Goal: Information Seeking & Learning: Learn about a topic

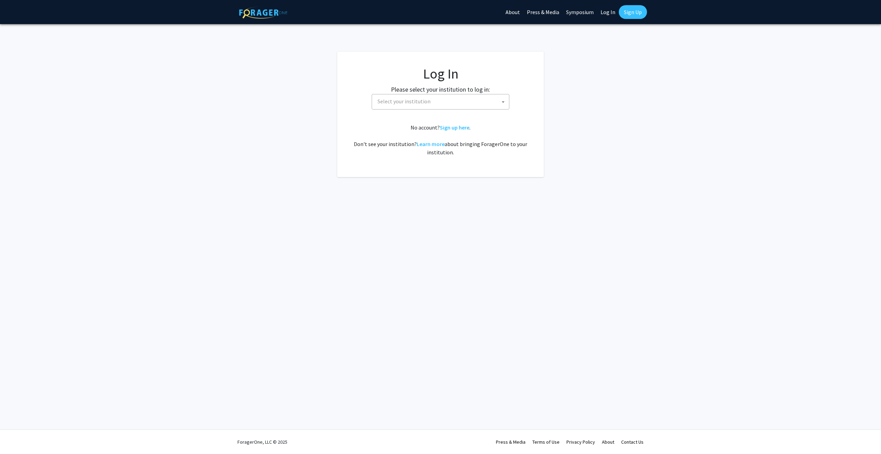
select select
click at [438, 102] on span "Select your institution" at bounding box center [442, 101] width 134 height 14
type input "hawa"
select select "18"
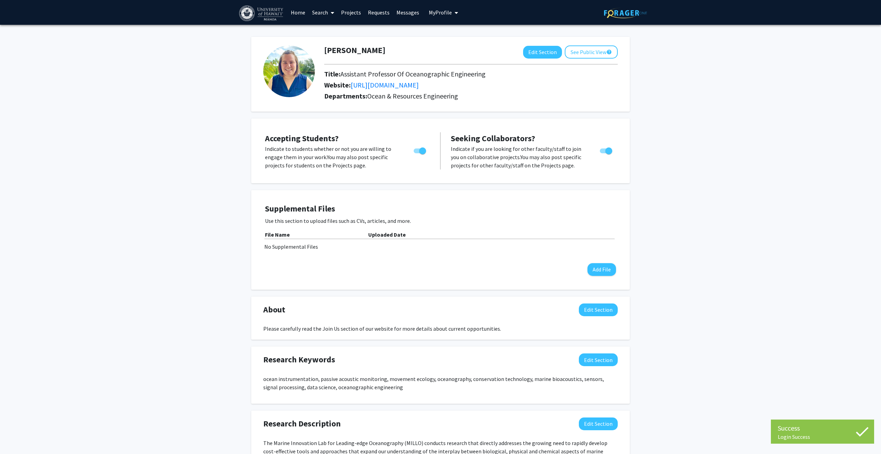
click at [329, 13] on span at bounding box center [331, 13] width 6 height 24
click at [336, 44] on span "Students" at bounding box center [330, 46] width 42 height 14
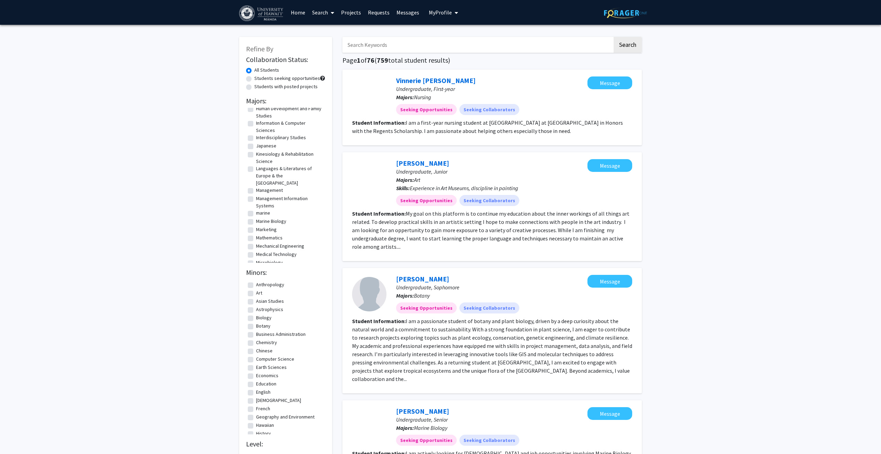
scroll to position [327, 0]
click at [256, 220] on label "Marine Biology" at bounding box center [271, 220] width 30 height 7
click at [256, 220] on input "Marine Biology" at bounding box center [258, 219] width 4 height 4
checkbox input "true"
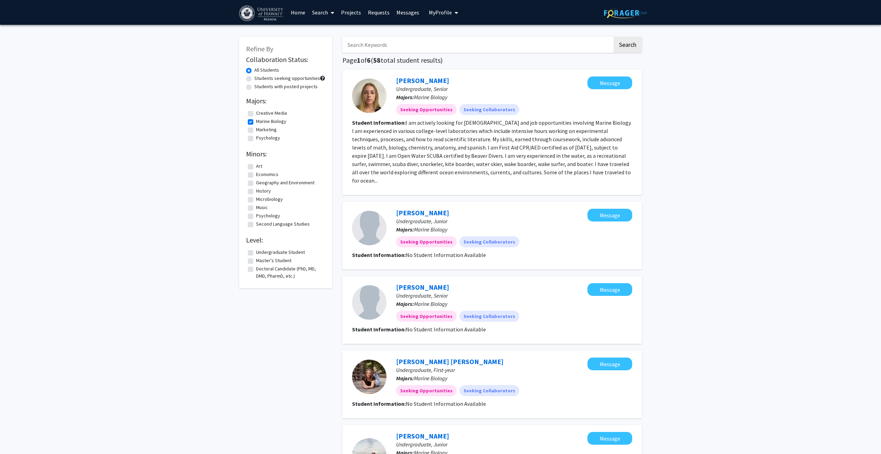
click at [256, 123] on label "Marine Biology" at bounding box center [271, 121] width 30 height 7
click at [256, 122] on input "Marine Biology" at bounding box center [258, 120] width 4 height 4
checkbox input "false"
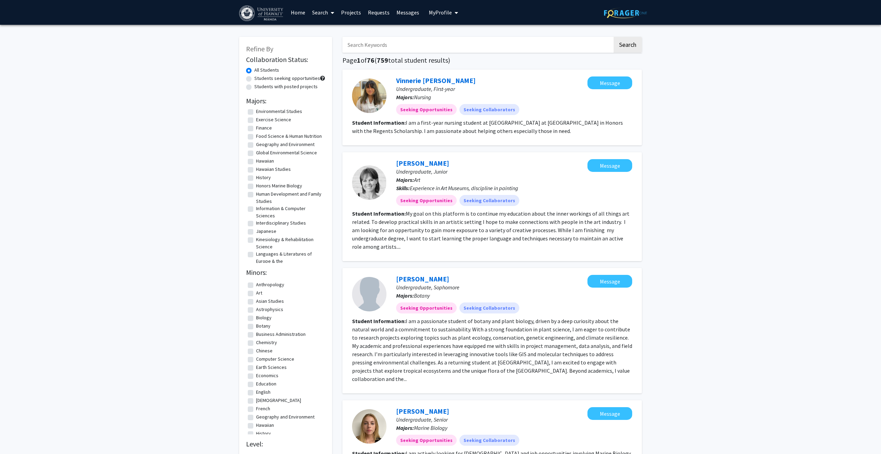
scroll to position [237, 0]
click at [256, 160] on label "Global Environmental Science" at bounding box center [286, 156] width 61 height 7
click at [256, 158] on input "Global Environmental Science" at bounding box center [258, 155] width 4 height 4
checkbox input "true"
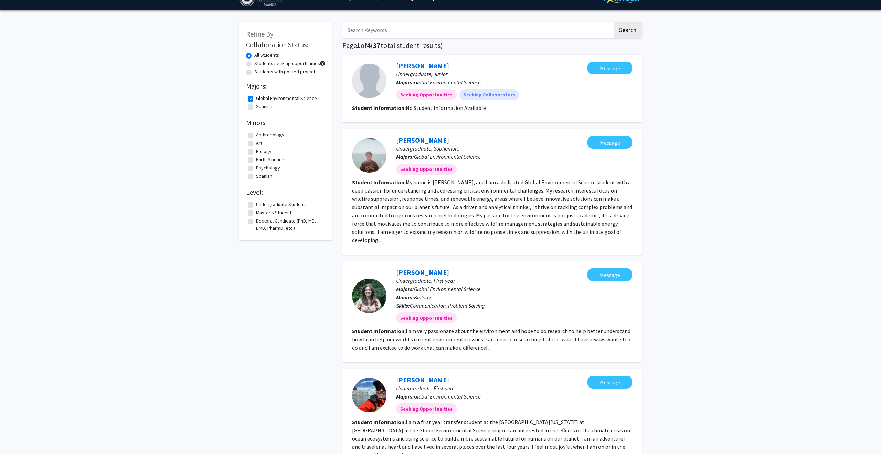
scroll to position [15, 0]
